Goal: Task Accomplishment & Management: Manage account settings

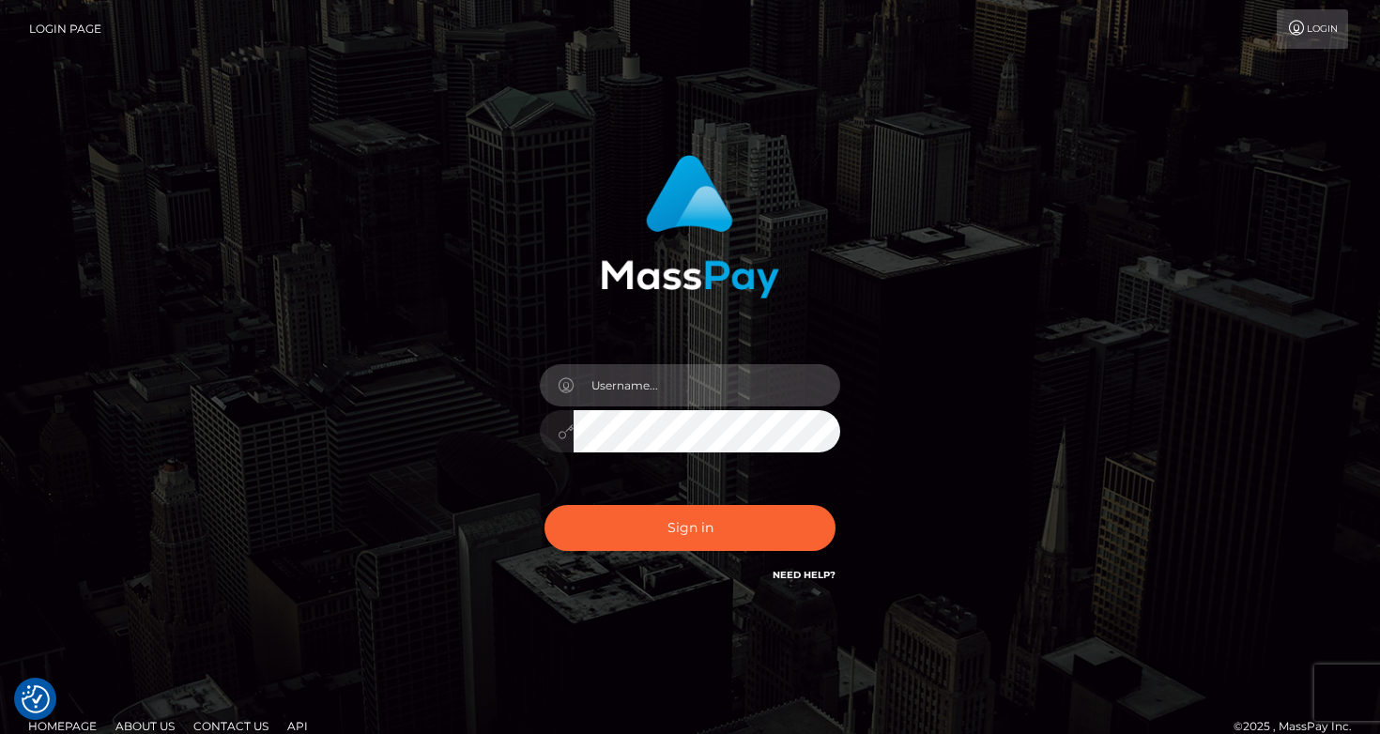
click at [817, 388] on input "text" at bounding box center [707, 385] width 267 height 42
type input "[EMAIL_ADDRESS][DOMAIN_NAME]"
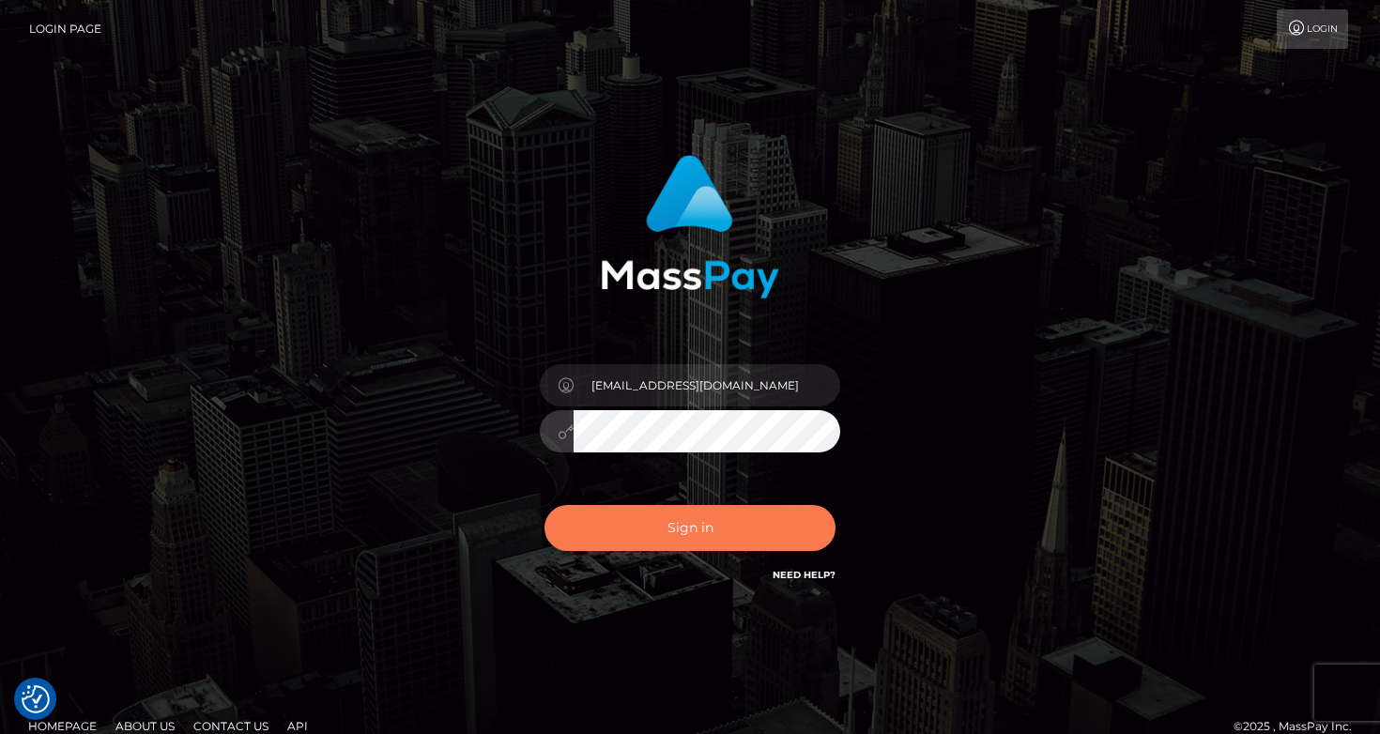
click at [736, 519] on button "Sign in" at bounding box center [690, 528] width 291 height 46
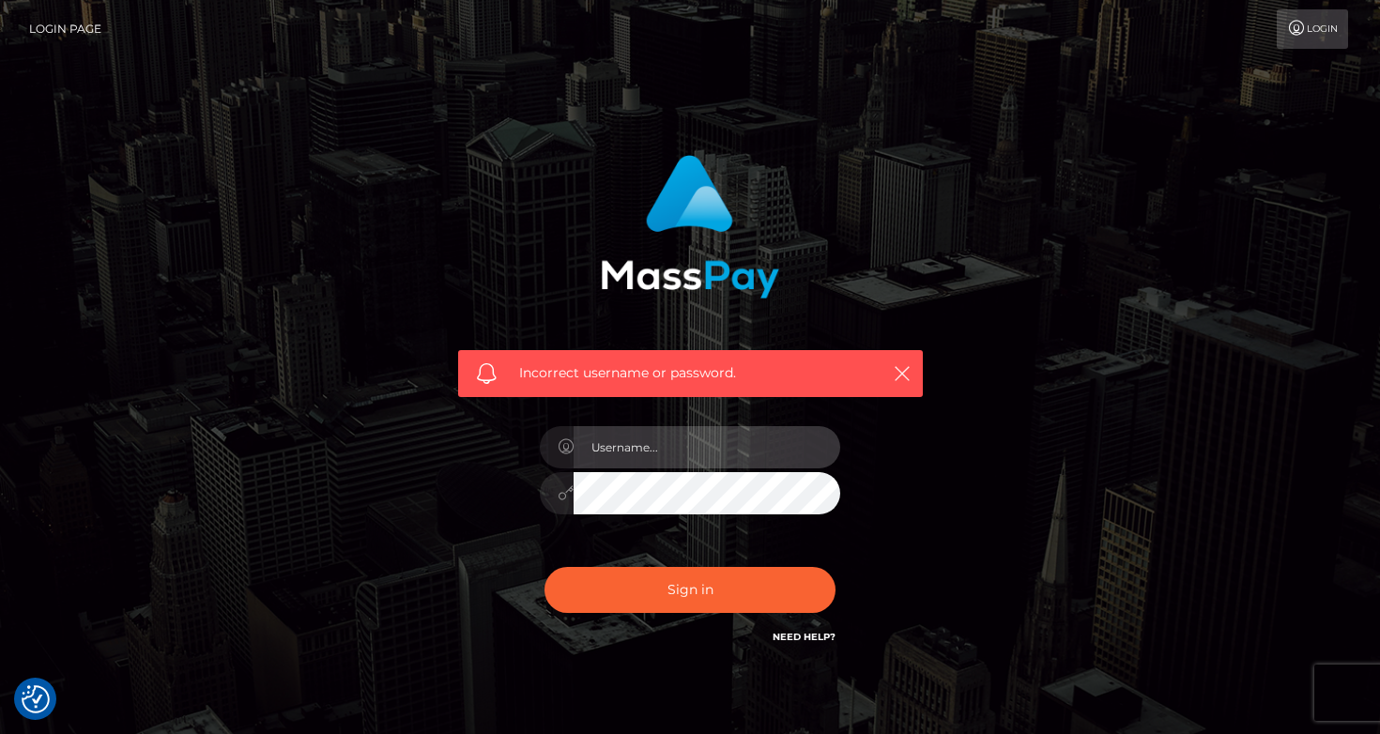
type input "[EMAIL_ADDRESS][DOMAIN_NAME]"
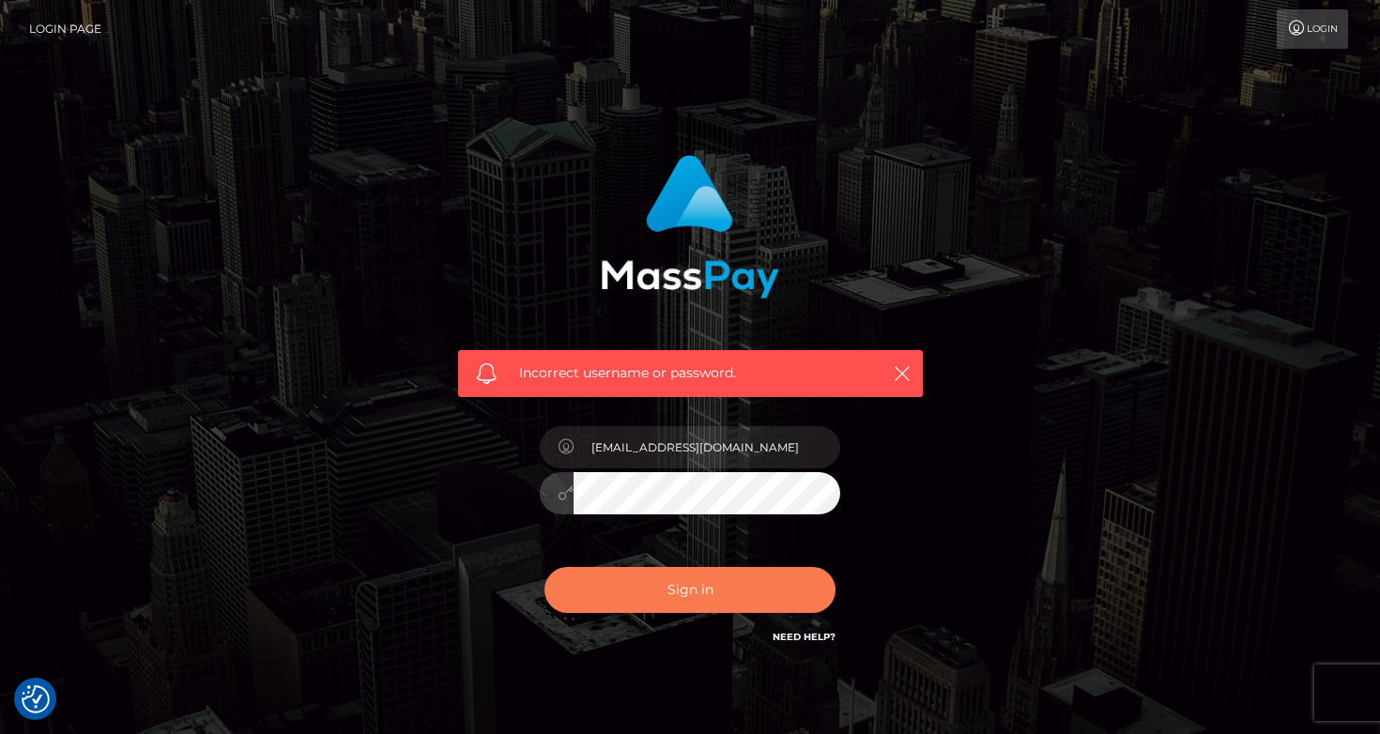
click at [741, 571] on button "Sign in" at bounding box center [690, 590] width 291 height 46
